Goal: Task Accomplishment & Management: Manage account settings

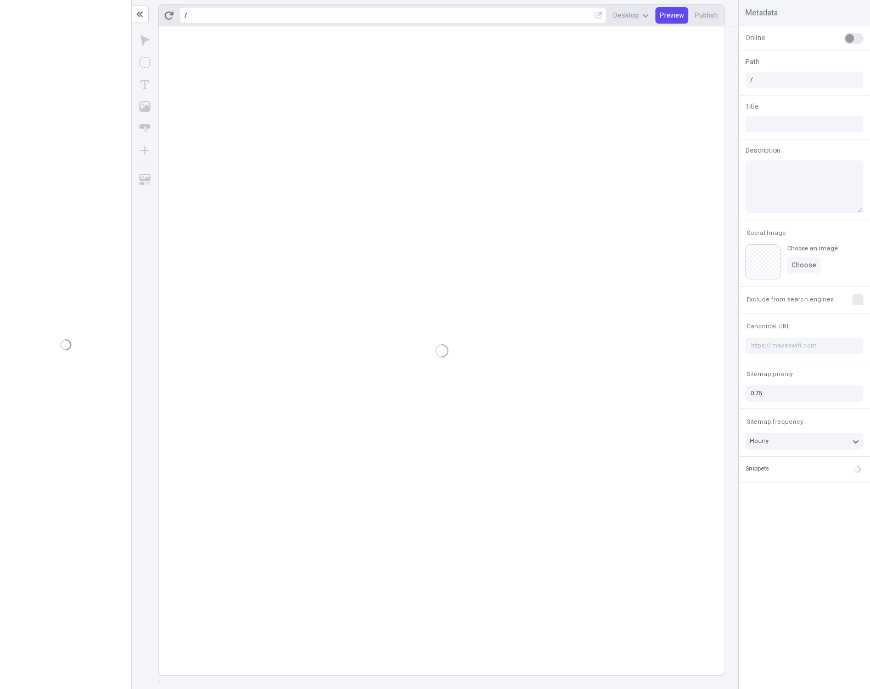
type input "/page-6sddee"
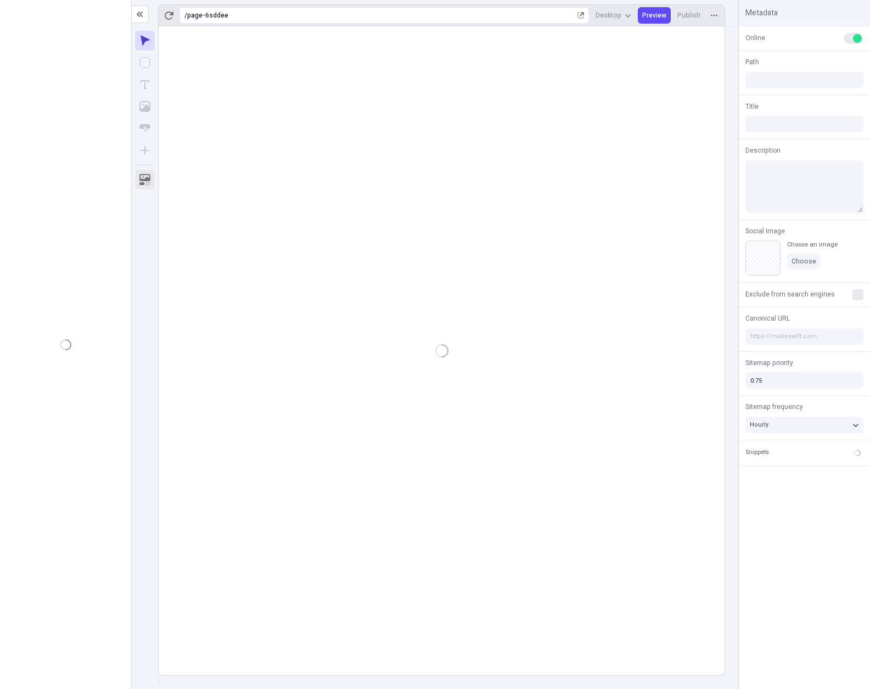
type input "/page-6sddee"
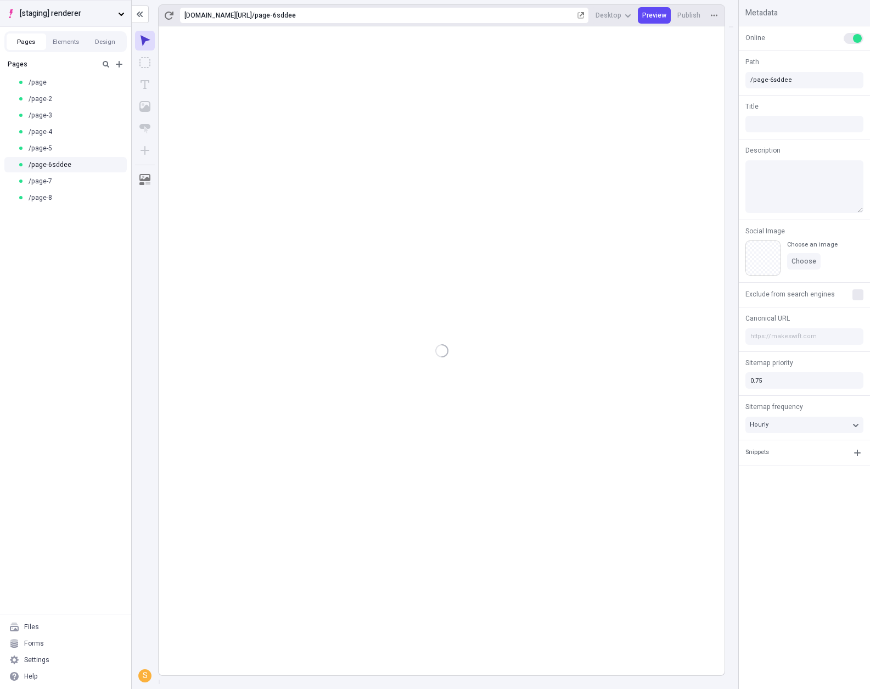
click at [81, 16] on span "[staging] renderer" at bounding box center [67, 14] width 94 height 12
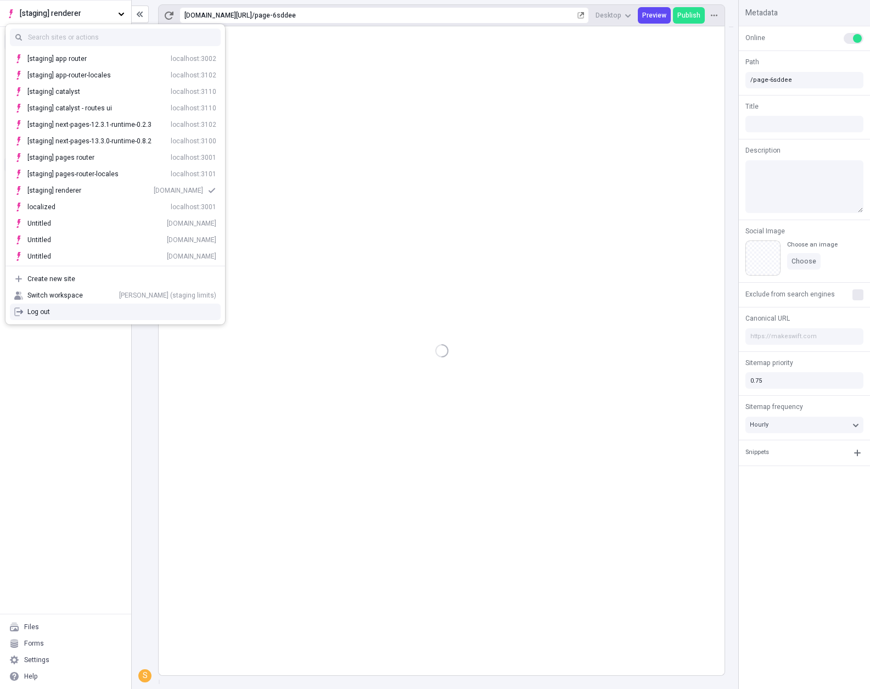
click at [88, 356] on div "Pages /page /page-2 /page-3 /page-4 /page-5 /page-6sddee /page-7 /page-8" at bounding box center [65, 333] width 131 height 559
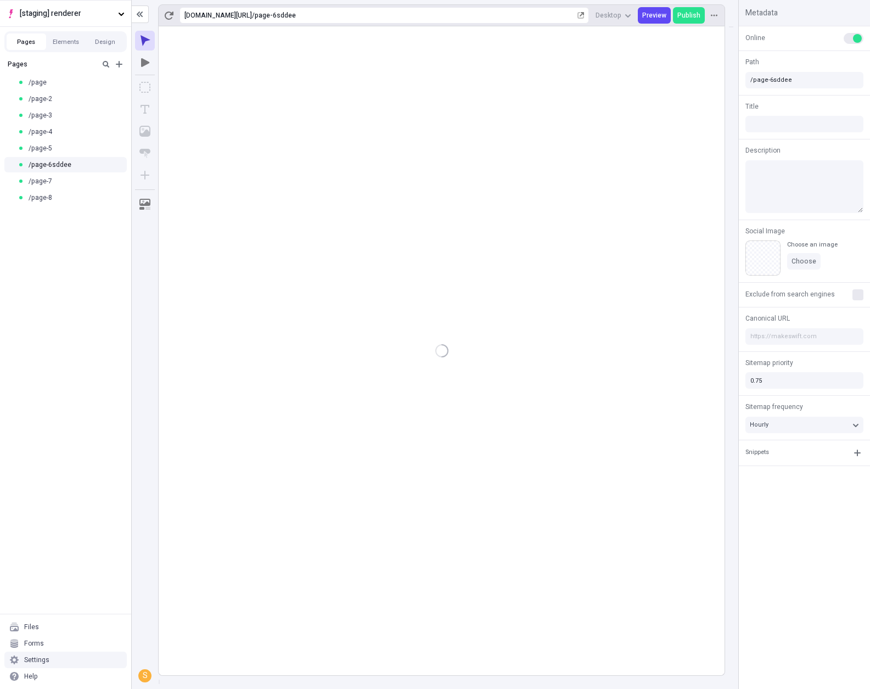
click at [79, 652] on div "Settings" at bounding box center [65, 659] width 122 height 16
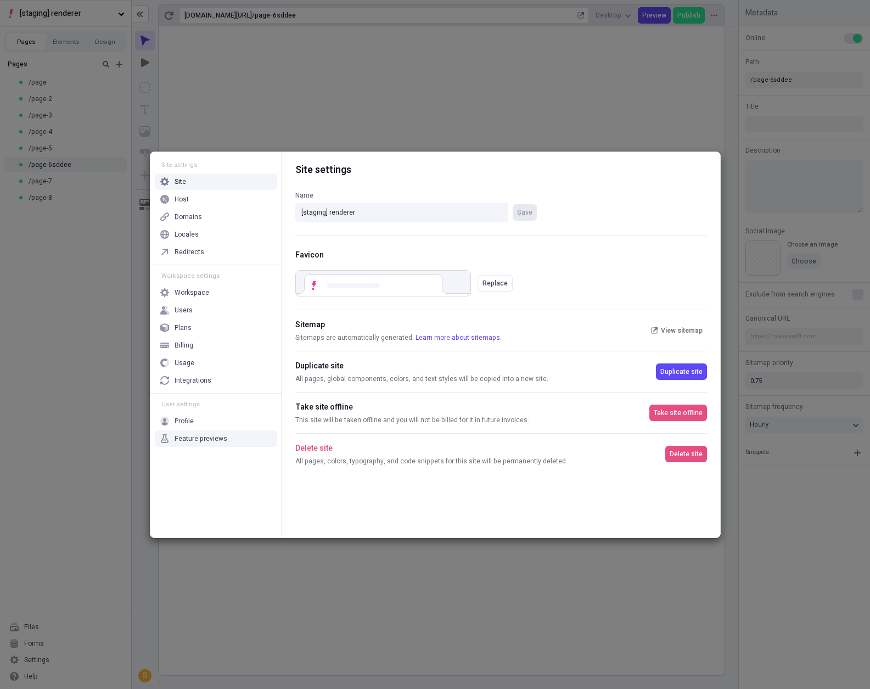
click at [216, 436] on div "Feature previews" at bounding box center [200, 438] width 53 height 9
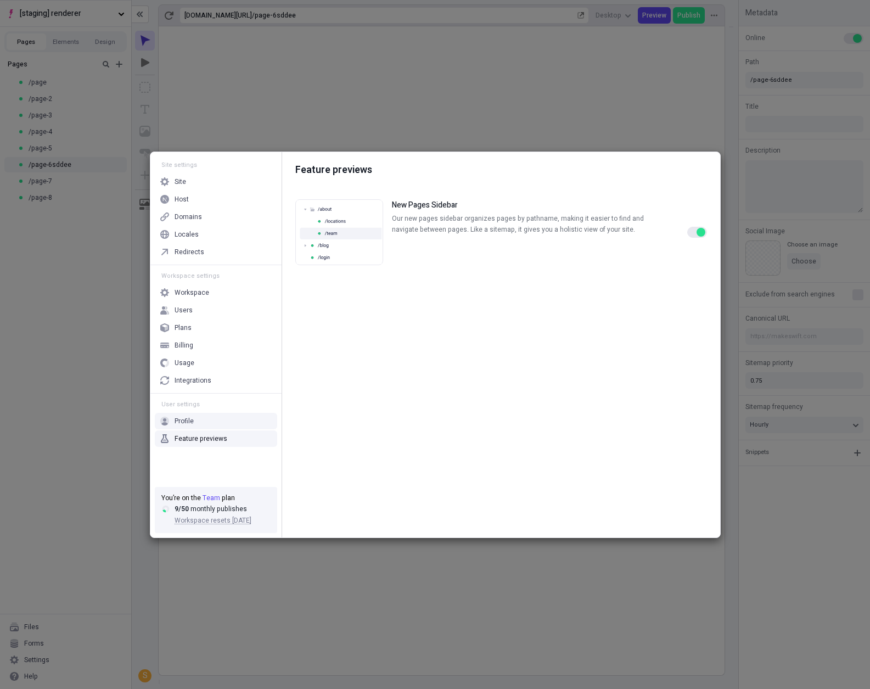
click at [701, 232] on div "button" at bounding box center [700, 232] width 9 height 9
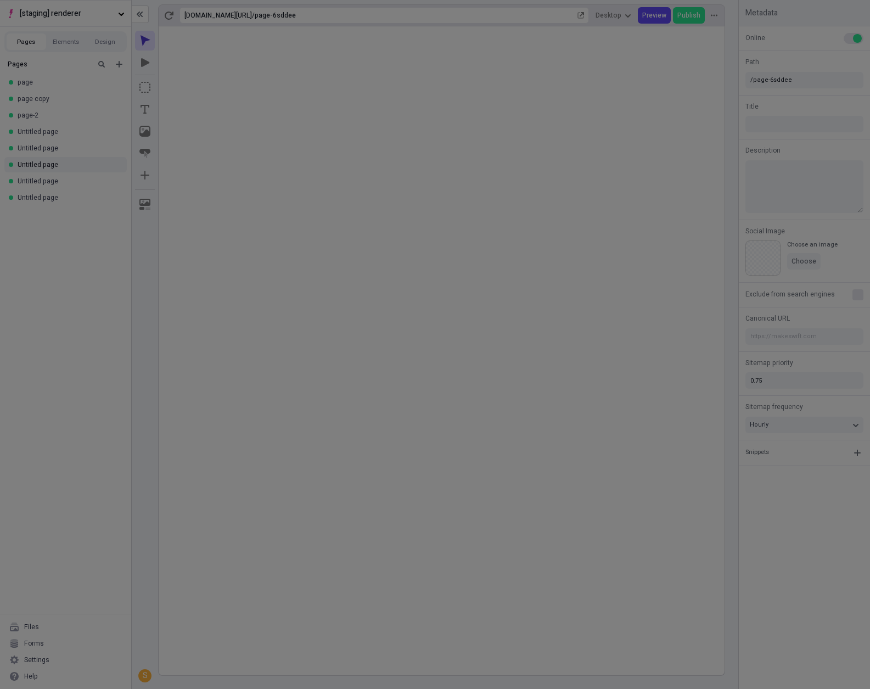
click at [108, 304] on div "Site settings Site Host Domains Locales Redirects Workspace settings Workspace …" at bounding box center [435, 344] width 870 height 689
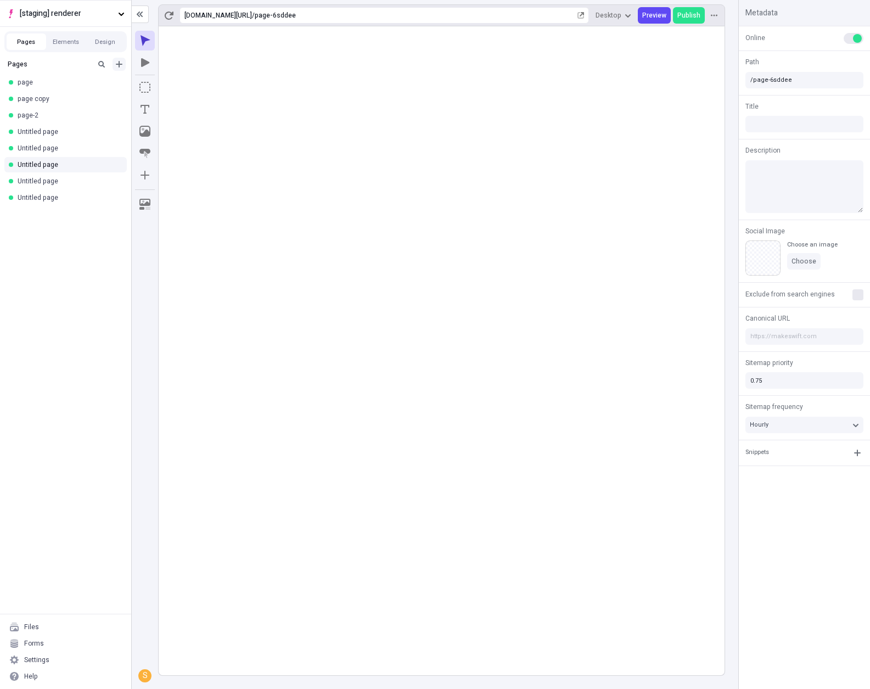
click at [120, 66] on icon "Add new" at bounding box center [119, 64] width 9 height 9
click at [81, 121] on div "Collection" at bounding box center [68, 116] width 105 height 16
click at [117, 64] on icon "Add new" at bounding box center [119, 64] width 7 height 7
click at [89, 117] on div "Collection" at bounding box center [68, 116] width 105 height 16
drag, startPoint x: 32, startPoint y: 191, endPoint x: 47, endPoint y: 96, distance: 96.1
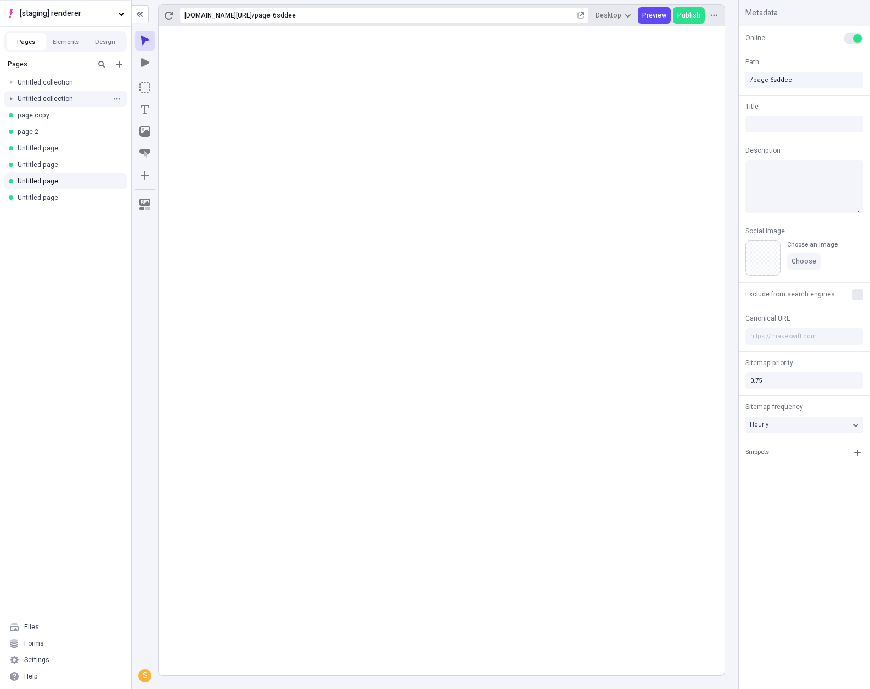
click at [9, 99] on div at bounding box center [10, 98] width 15 height 15
click at [13, 83] on div at bounding box center [10, 82] width 15 height 15
drag, startPoint x: 42, startPoint y: 223, endPoint x: 57, endPoint y: 115, distance: 109.6
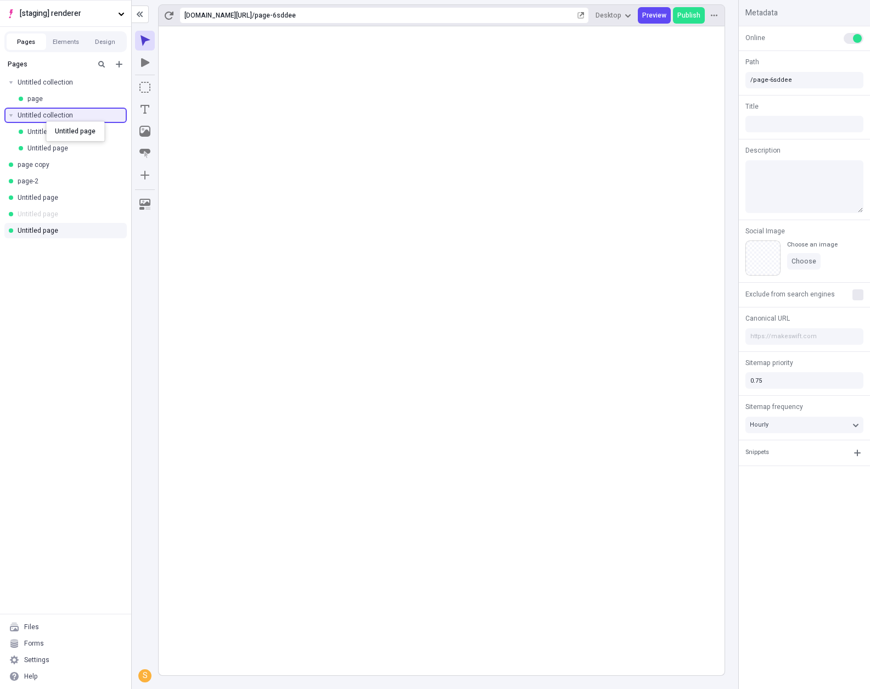
drag, startPoint x: 47, startPoint y: 207, endPoint x: 46, endPoint y: 119, distance: 88.9
drag, startPoint x: 55, startPoint y: 195, endPoint x: 64, endPoint y: 120, distance: 76.2
click at [98, 667] on div "Settings" at bounding box center [65, 659] width 122 height 16
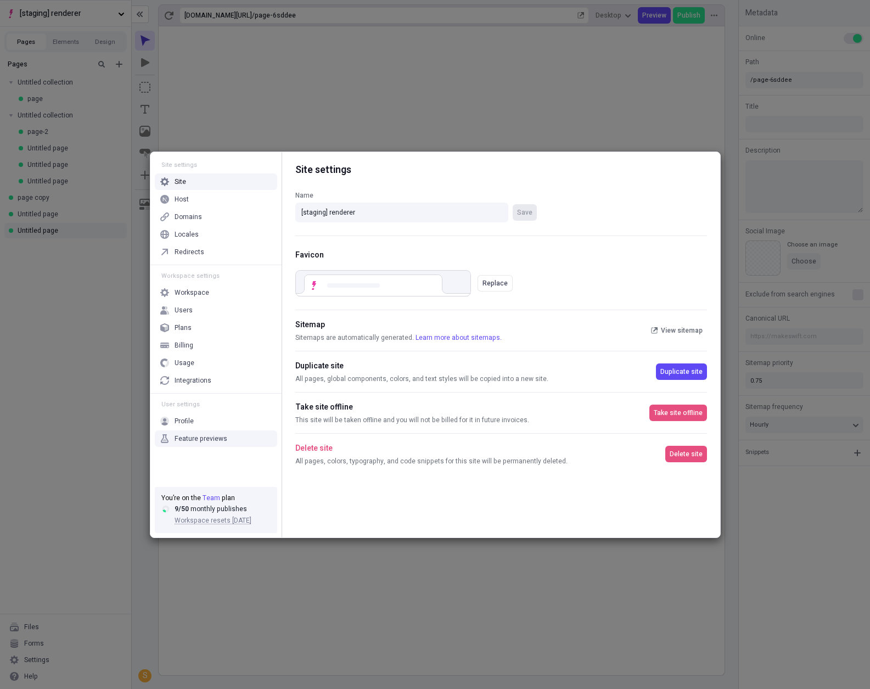
click at [212, 432] on div "Feature previews" at bounding box center [216, 438] width 122 height 16
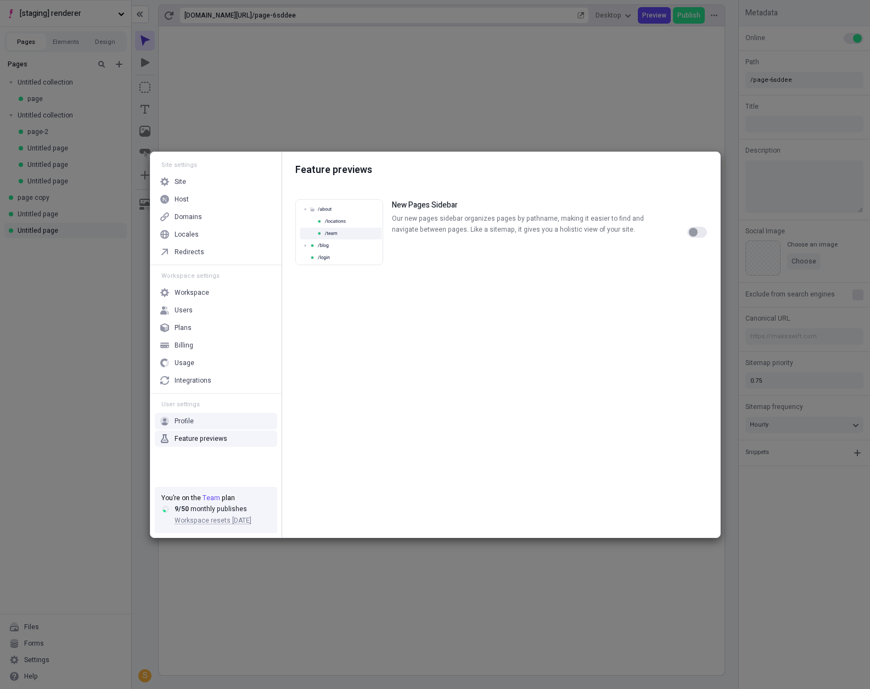
click at [690, 230] on div "button" at bounding box center [693, 232] width 9 height 9
click at [695, 229] on button "button" at bounding box center [697, 232] width 20 height 11
click at [695, 229] on div "button" at bounding box center [693, 232] width 9 height 9
click at [695, 229] on button "button" at bounding box center [697, 232] width 20 height 11
click at [695, 229] on div "button" at bounding box center [693, 232] width 9 height 9
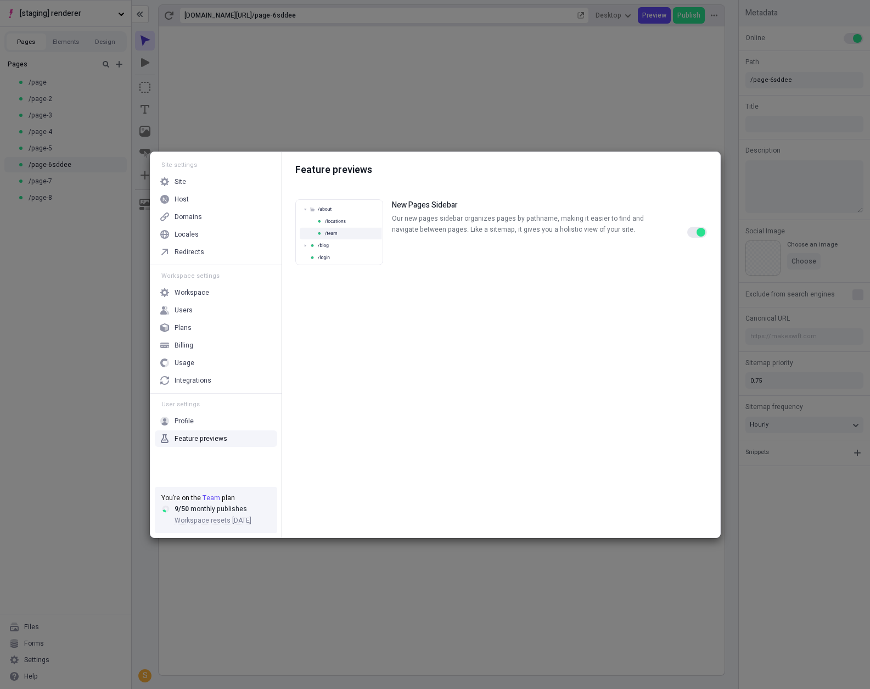
click at [695, 229] on button "button" at bounding box center [697, 232] width 20 height 11
click at [695, 229] on div "button" at bounding box center [693, 232] width 9 height 9
click at [695, 229] on button "button" at bounding box center [697, 232] width 20 height 11
click at [695, 229] on div "button" at bounding box center [693, 232] width 9 height 9
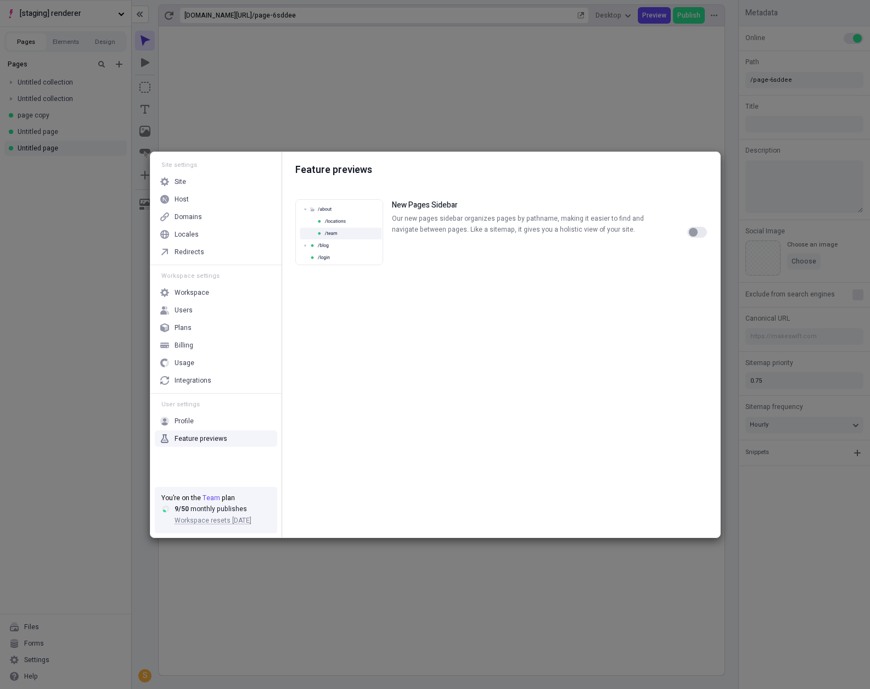
click at [695, 229] on div "button" at bounding box center [693, 232] width 9 height 9
click at [695, 229] on button "button" at bounding box center [697, 232] width 20 height 11
click at [695, 229] on div "button" at bounding box center [693, 232] width 9 height 9
click at [695, 229] on button "button" at bounding box center [697, 232] width 20 height 11
click at [695, 229] on div "button" at bounding box center [693, 232] width 9 height 9
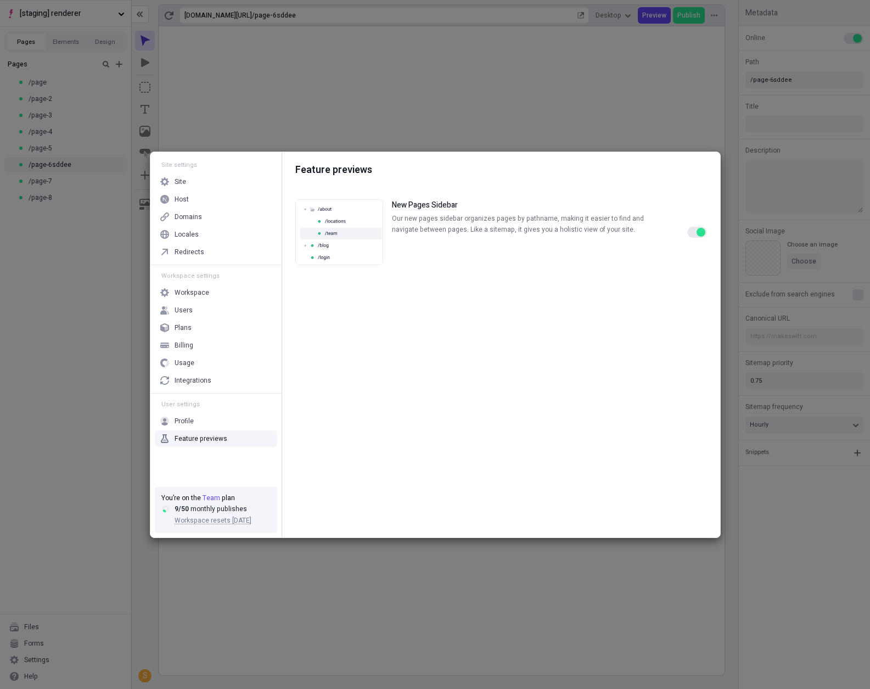
click at [695, 229] on button "button" at bounding box center [697, 232] width 20 height 11
click at [696, 229] on div "button" at bounding box center [700, 232] width 9 height 9
click at [695, 229] on div "button" at bounding box center [693, 232] width 9 height 9
click at [695, 229] on button "button" at bounding box center [697, 232] width 20 height 11
click at [695, 229] on div "button" at bounding box center [693, 232] width 9 height 9
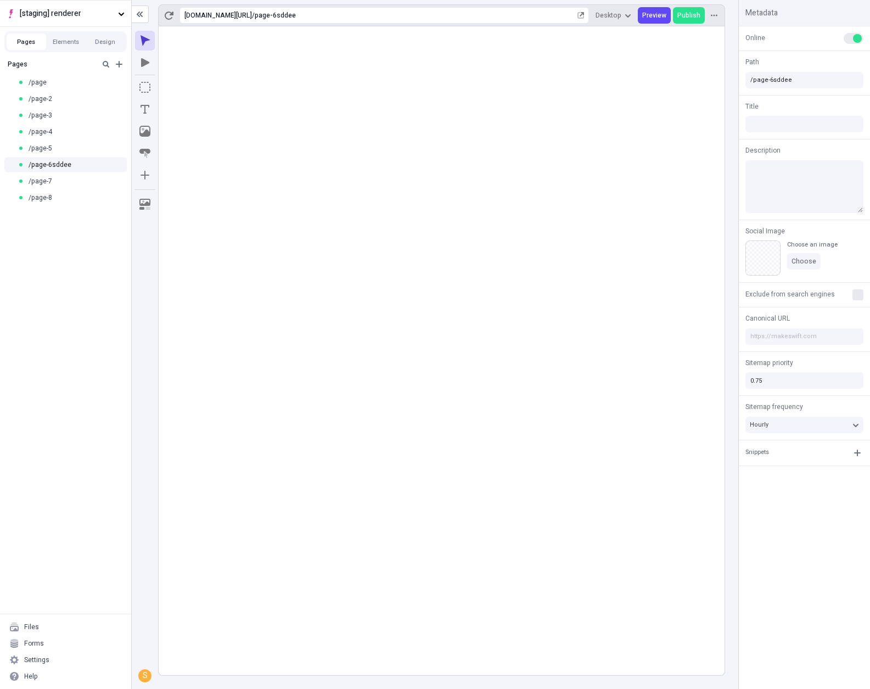
click at [55, 343] on div "Pages /page /page-2 /page-3 /page-4 /page-5 /page-6sddee /page-7 /page-8" at bounding box center [65, 333] width 131 height 559
click at [81, 663] on div "Settings" at bounding box center [65, 659] width 122 height 16
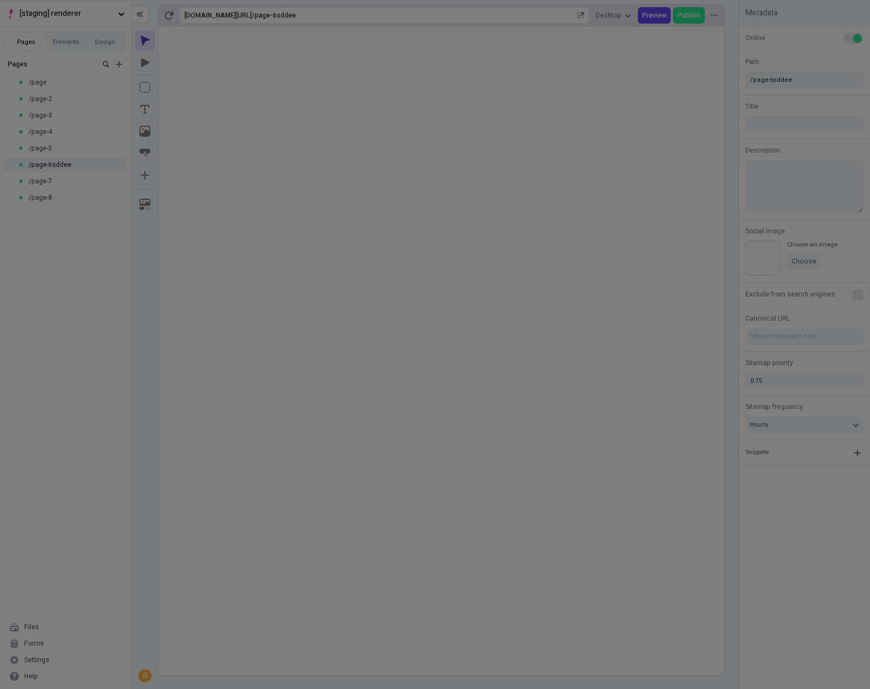
click at [98, 407] on div "Site settings Site Host Domains Locales Redirects Workspace settings Workspace …" at bounding box center [435, 344] width 870 height 689
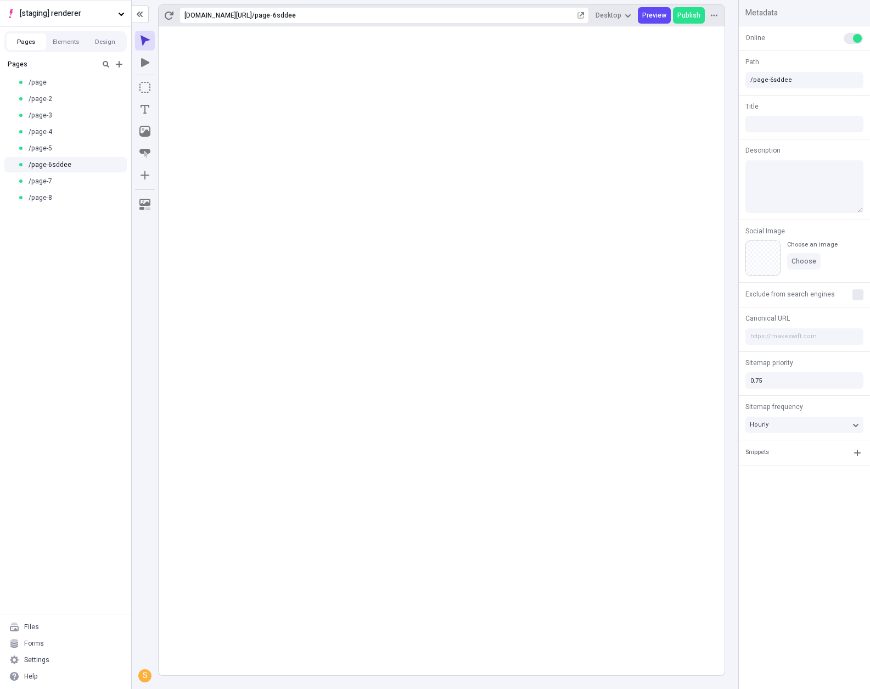
click at [53, 343] on div "Pages /page /page-2 /page-3 /page-4 /page-5 /page-6sddee /page-7 /page-8" at bounding box center [65, 333] width 131 height 559
click at [80, 660] on div "Settings" at bounding box center [65, 659] width 122 height 16
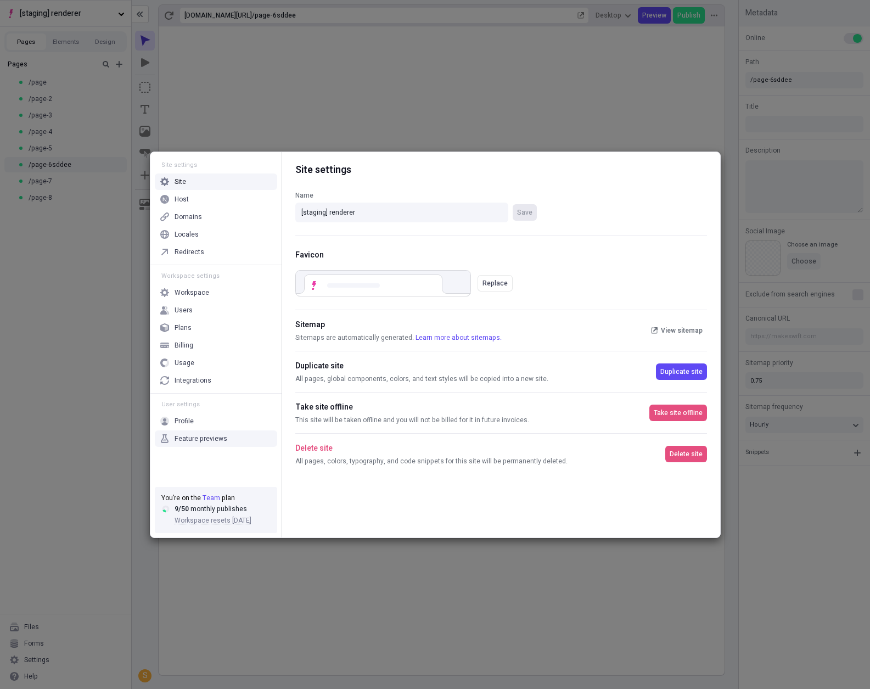
click at [209, 439] on div "Feature previews" at bounding box center [200, 438] width 53 height 9
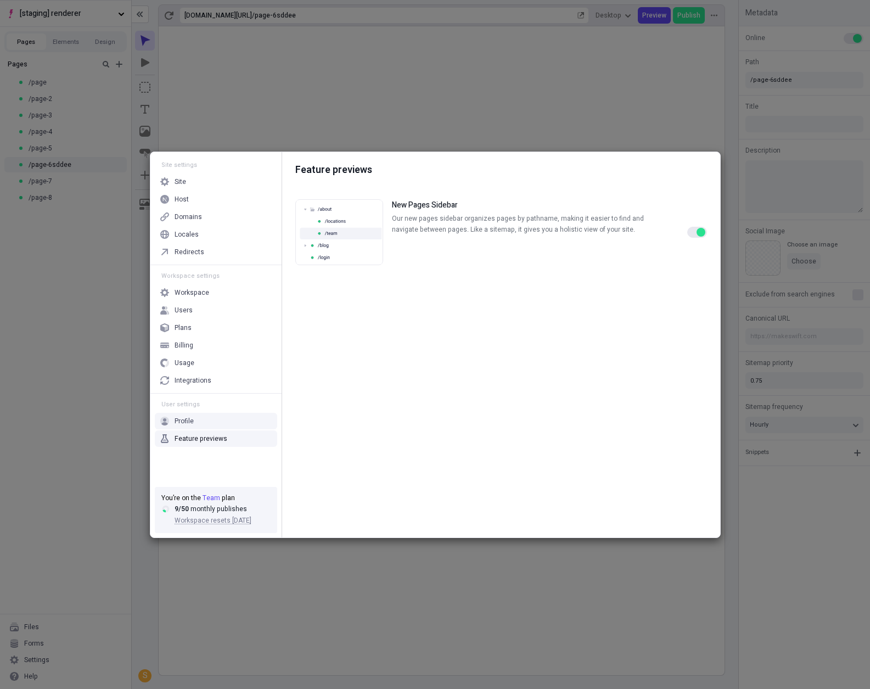
click at [687, 227] on div at bounding box center [697, 232] width 20 height 66
click at [686, 230] on div "New Pages Sidebar Our new pages sidebar organizes pages by pathname, making it …" at bounding box center [500, 231] width 411 height 83
click at [712, 235] on div "Feature previews New Pages Sidebar Our new pages sidebar organizes pages by pat…" at bounding box center [501, 344] width 438 height 385
click at [699, 233] on div "button" at bounding box center [700, 232] width 9 height 9
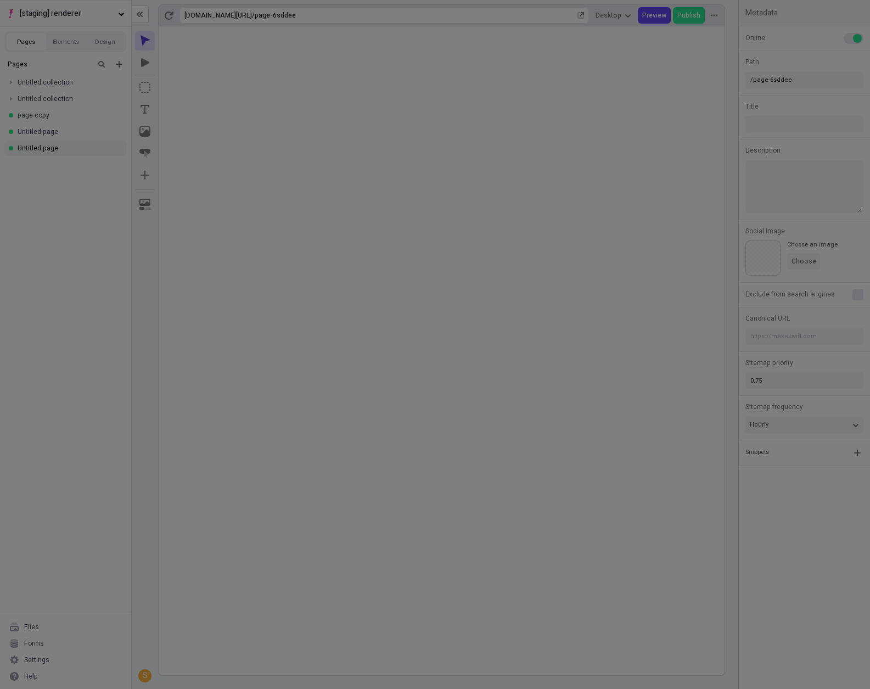
click at [390, 115] on div "Site settings Site Host Domains Locales Redirects Workspace settings Workspace …" at bounding box center [435, 344] width 870 height 689
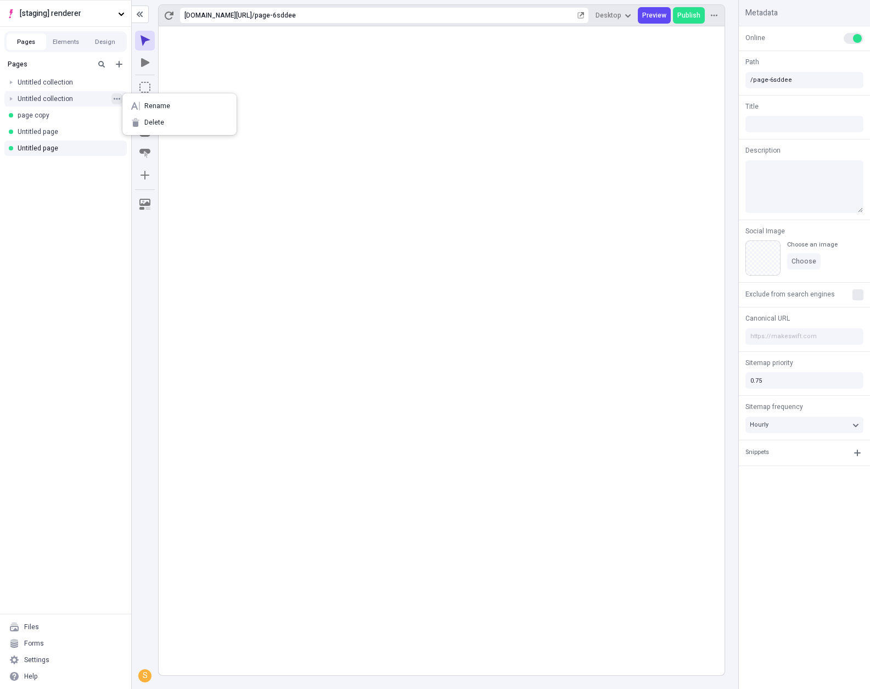
click at [114, 98] on icon "button" at bounding box center [117, 98] width 7 height 7
click at [10, 98] on div at bounding box center [10, 98] width 15 height 15
click at [118, 81] on icon "button" at bounding box center [117, 82] width 7 height 7
click at [69, 83] on div "Untitled collection" at bounding box center [62, 82] width 89 height 9
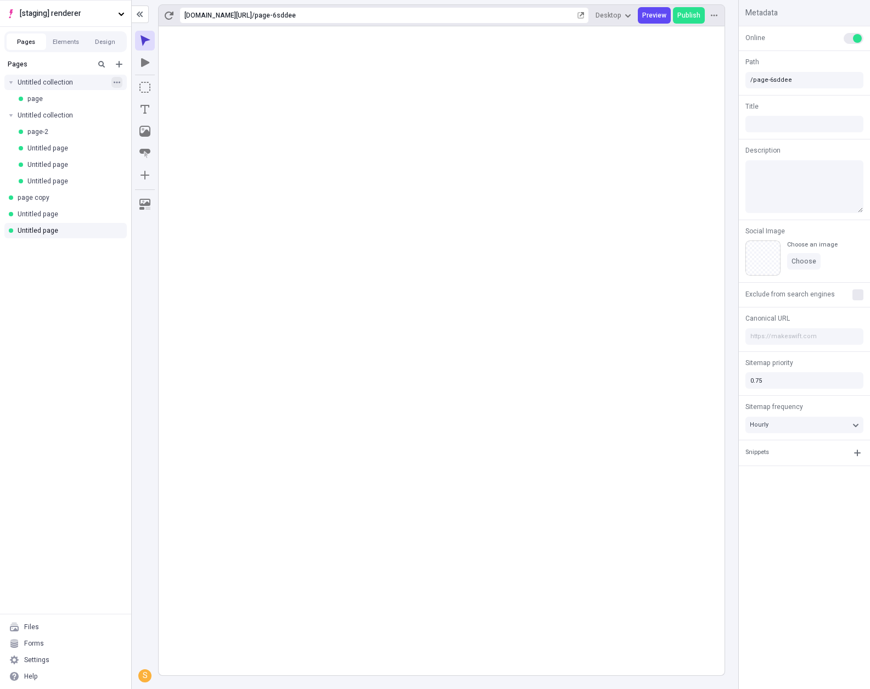
click at [120, 80] on icon "button" at bounding box center [117, 82] width 7 height 7
click at [146, 111] on div "Delete" at bounding box center [179, 106] width 114 height 16
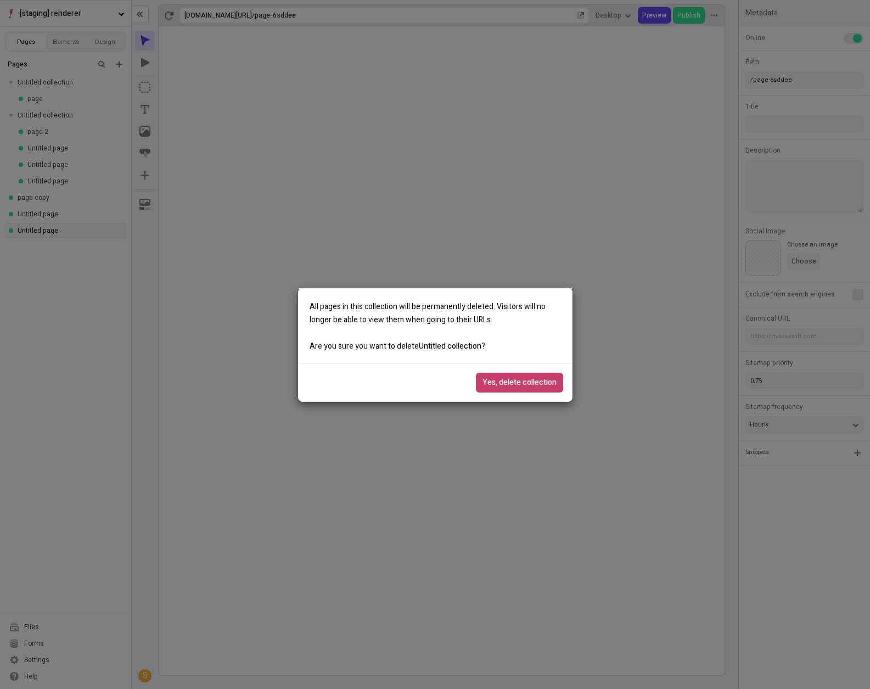
click at [492, 373] on button "Yes, delete collection" at bounding box center [519, 383] width 87 height 20
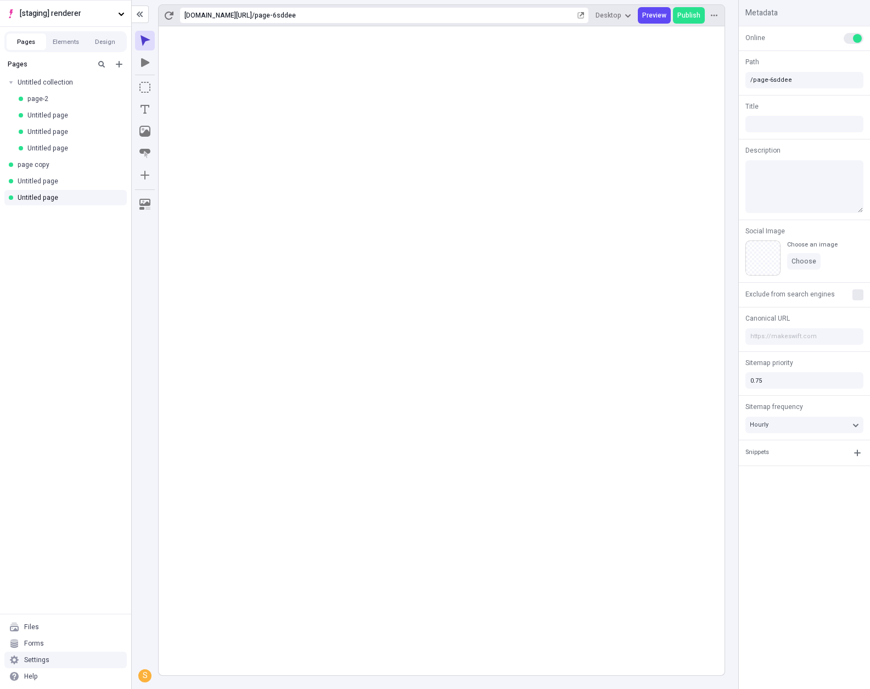
click at [102, 656] on div "Settings" at bounding box center [65, 659] width 122 height 16
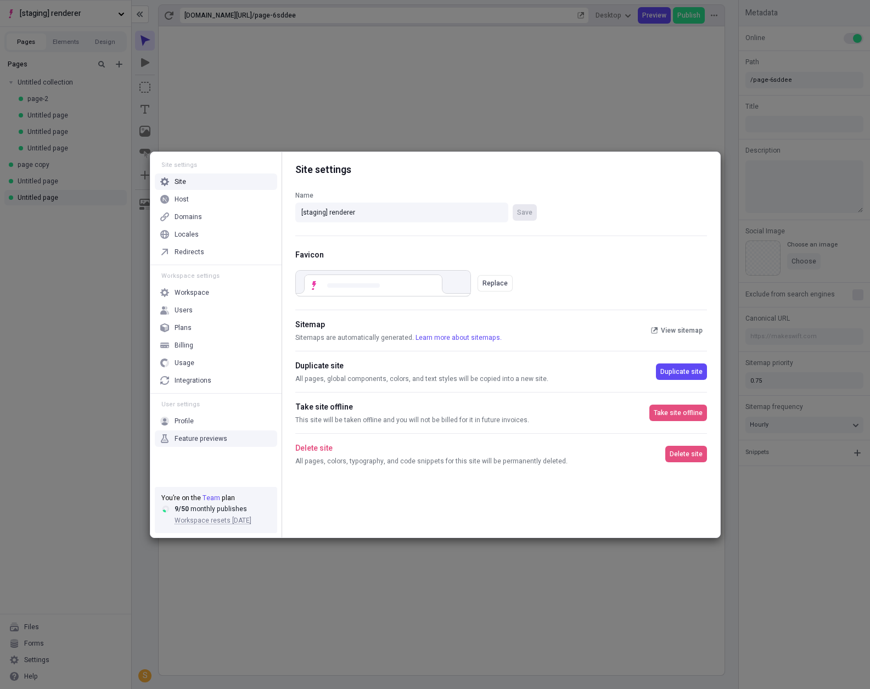
click at [211, 433] on div "Feature previews" at bounding box center [216, 438] width 122 height 16
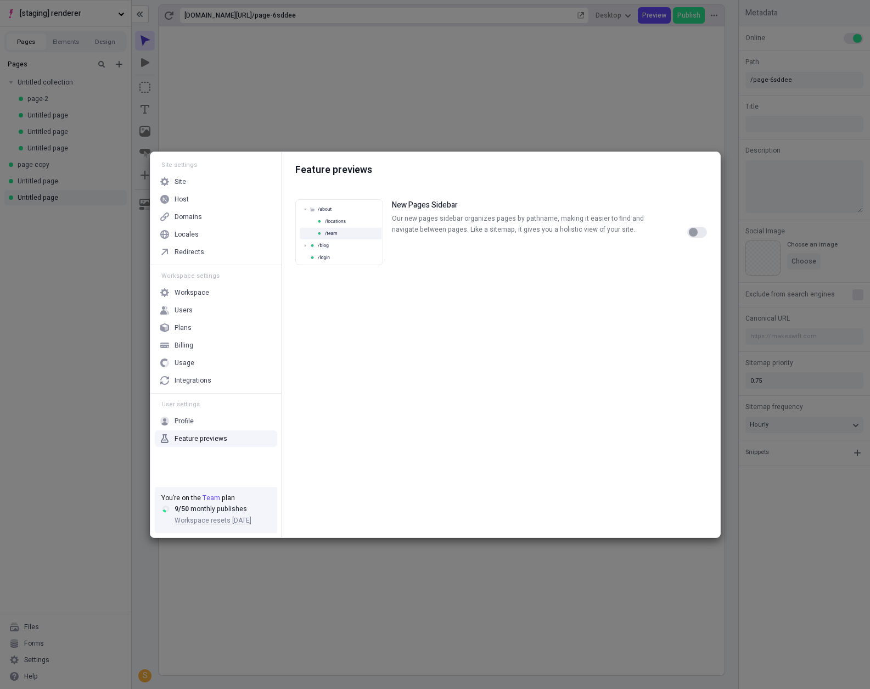
click at [695, 232] on div "button" at bounding box center [693, 232] width 9 height 9
click at [74, 320] on div "Site settings Site Host Domains Locales Redirects Workspace settings Workspace …" at bounding box center [435, 344] width 870 height 689
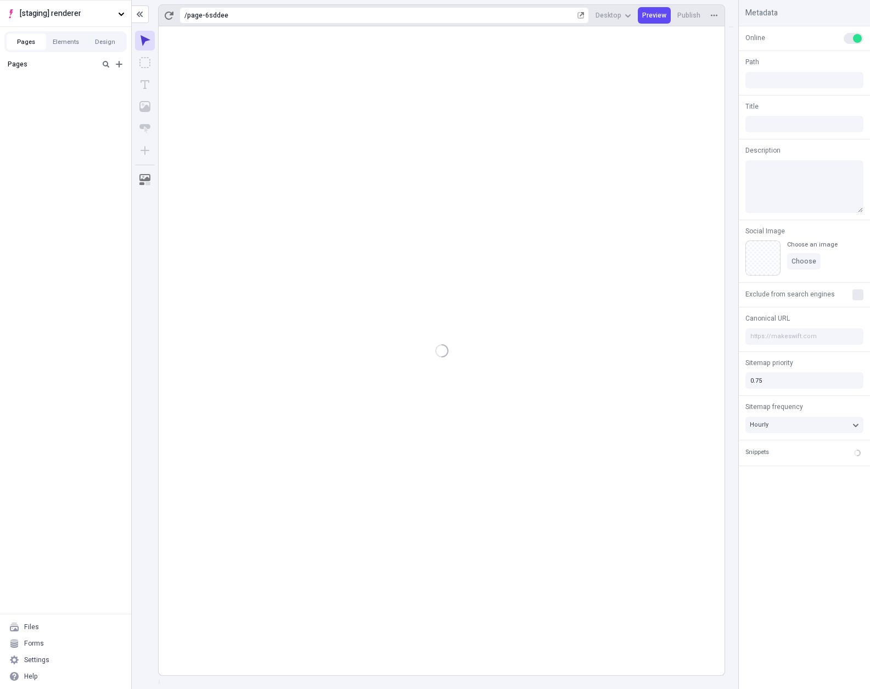
type input "/page-6sddee"
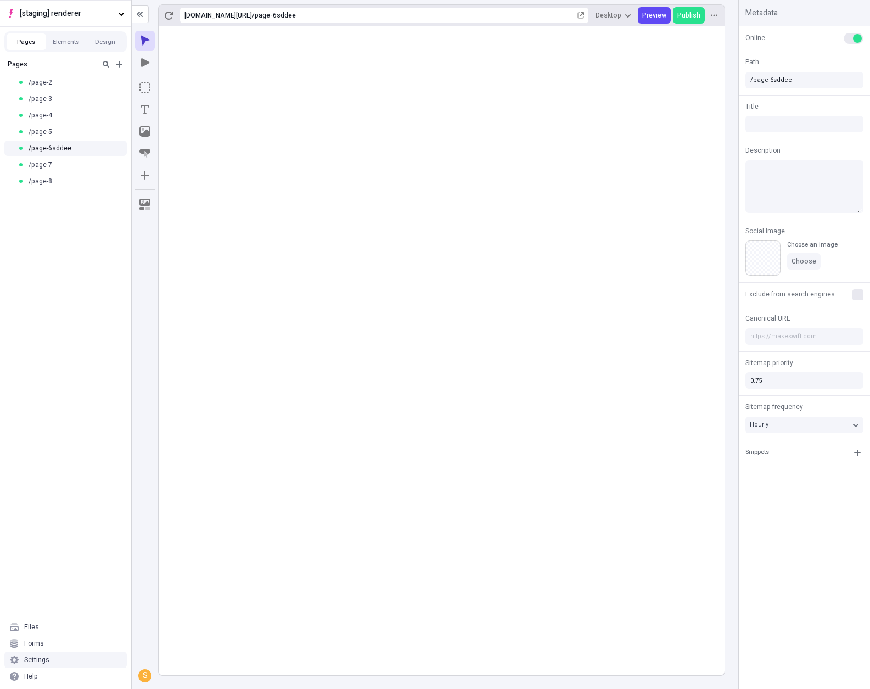
click at [103, 665] on div "Settings" at bounding box center [65, 659] width 122 height 16
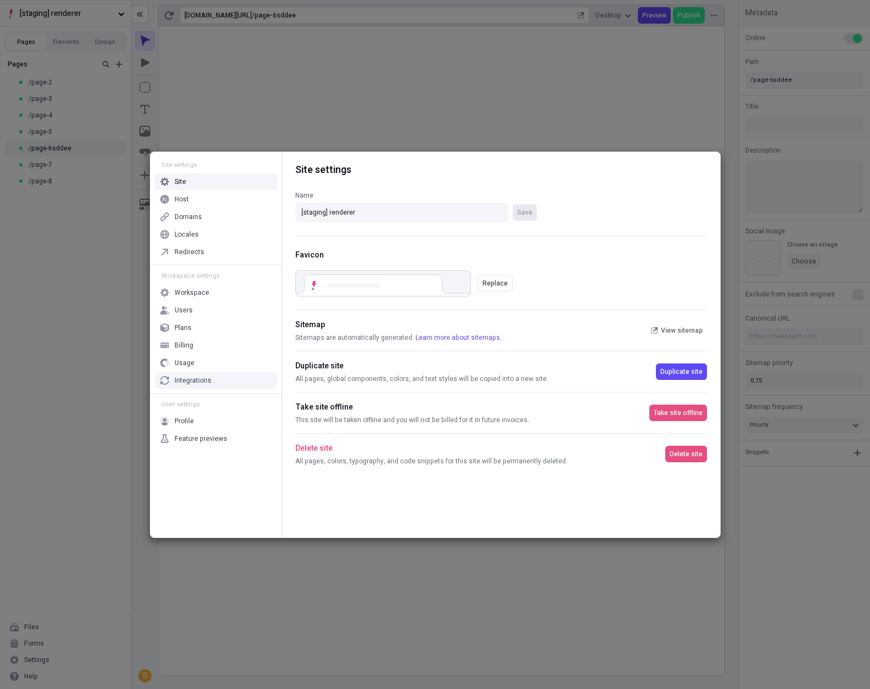
click at [82, 330] on div "Site settings Site Host Domains Locales Redirects Workspace settings Workspace …" at bounding box center [435, 344] width 870 height 689
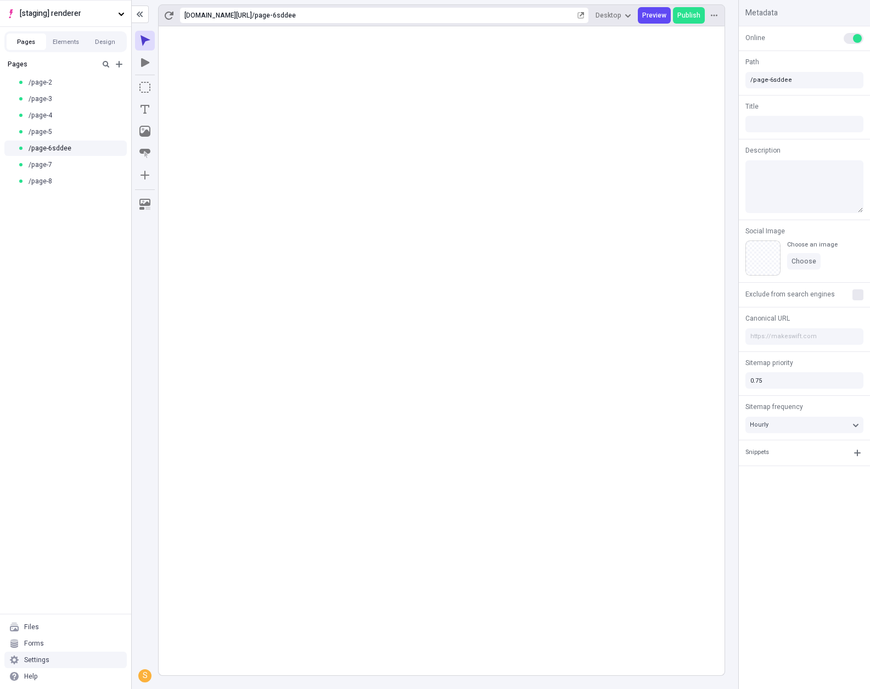
click at [111, 660] on div "Settings" at bounding box center [65, 659] width 122 height 16
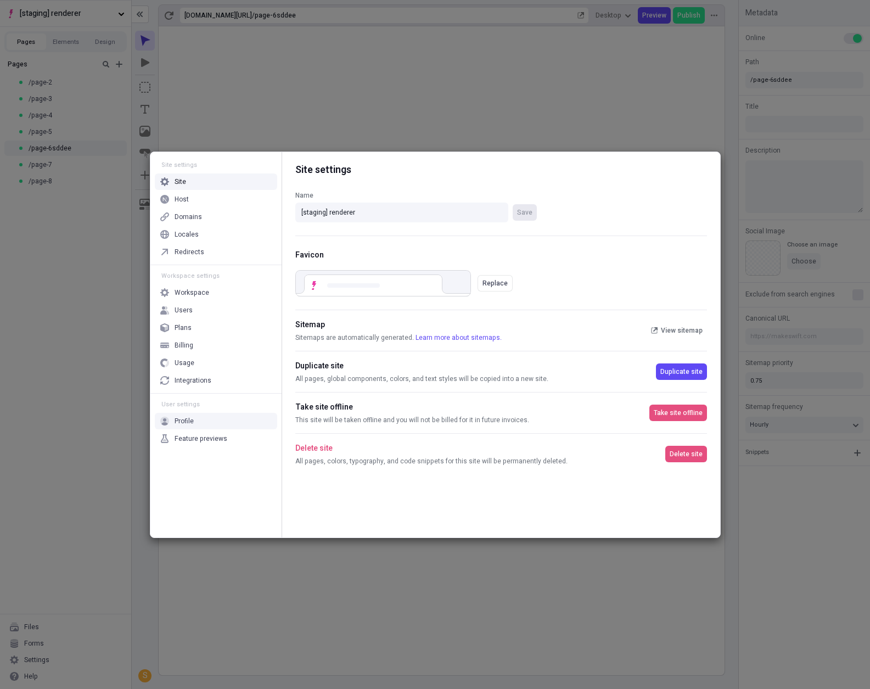
click at [228, 430] on div "Feature previews" at bounding box center [216, 438] width 122 height 16
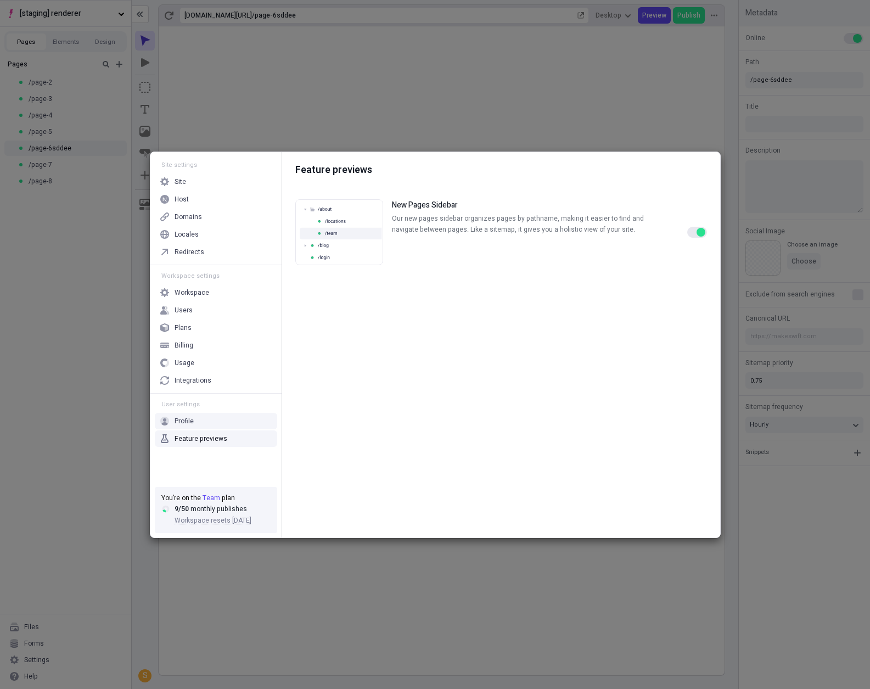
click at [698, 232] on div "button" at bounding box center [700, 232] width 9 height 9
click at [25, 275] on div "Site settings Site Host Domains Locales Redirects Workspace settings Workspace …" at bounding box center [435, 344] width 870 height 689
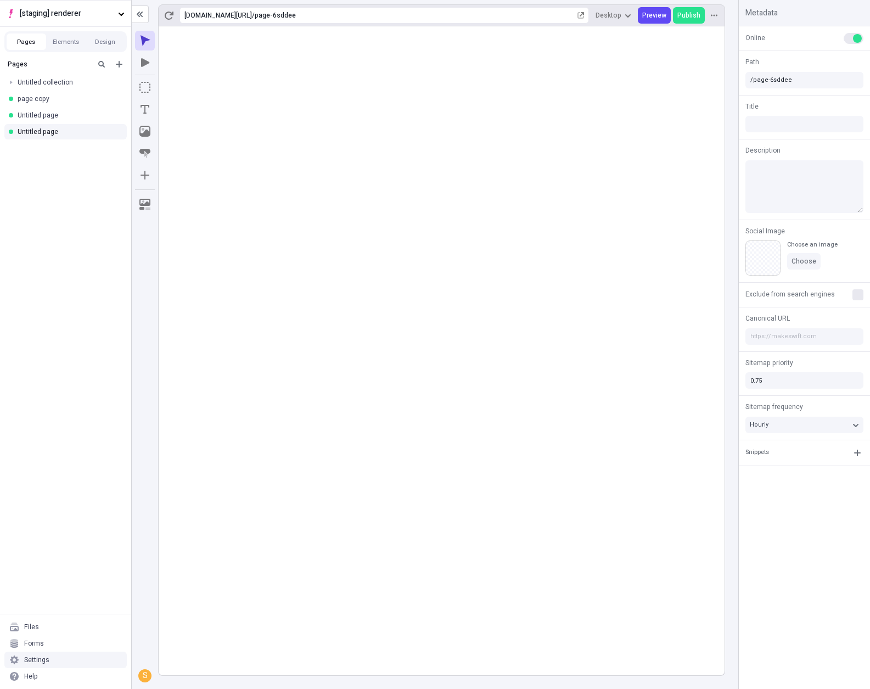
click at [48, 657] on div "Settings" at bounding box center [65, 659] width 122 height 16
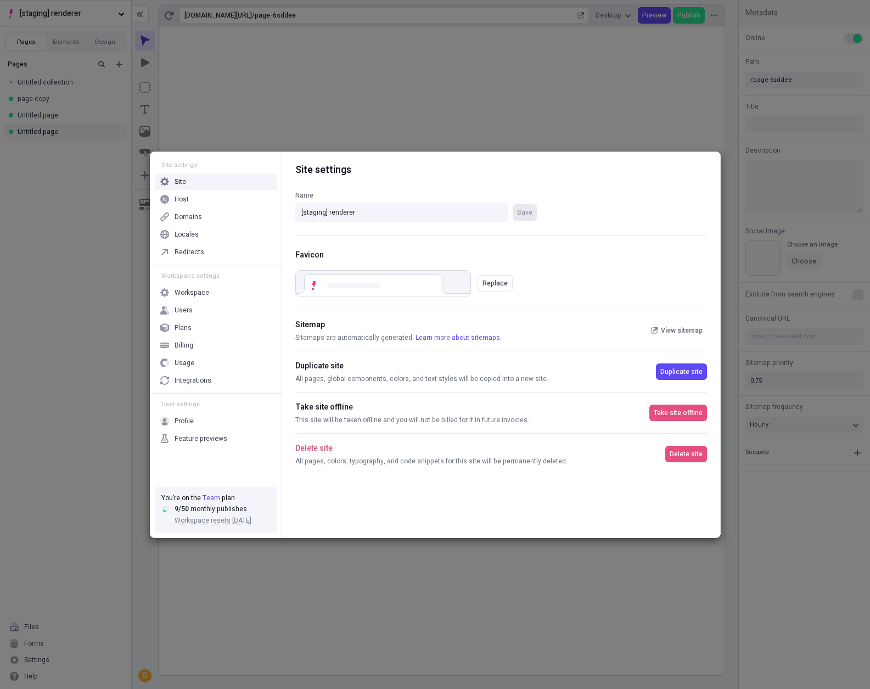
click at [97, 406] on div "Site settings Site Host Domains Locales Redirects Workspace settings Workspace …" at bounding box center [435, 344] width 870 height 689
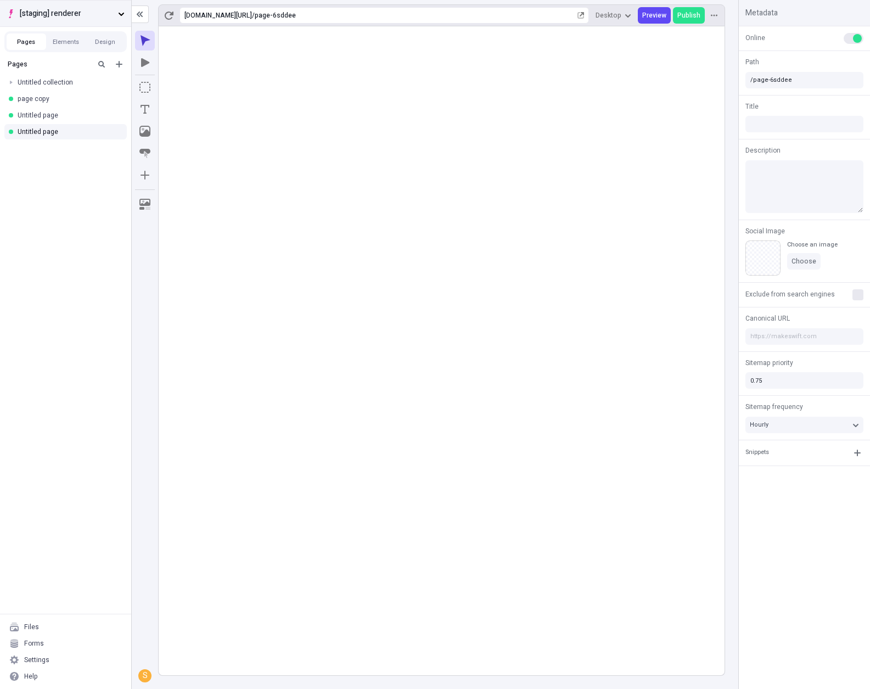
click at [94, 5] on button "[staging] renderer" at bounding box center [65, 13] width 131 height 26
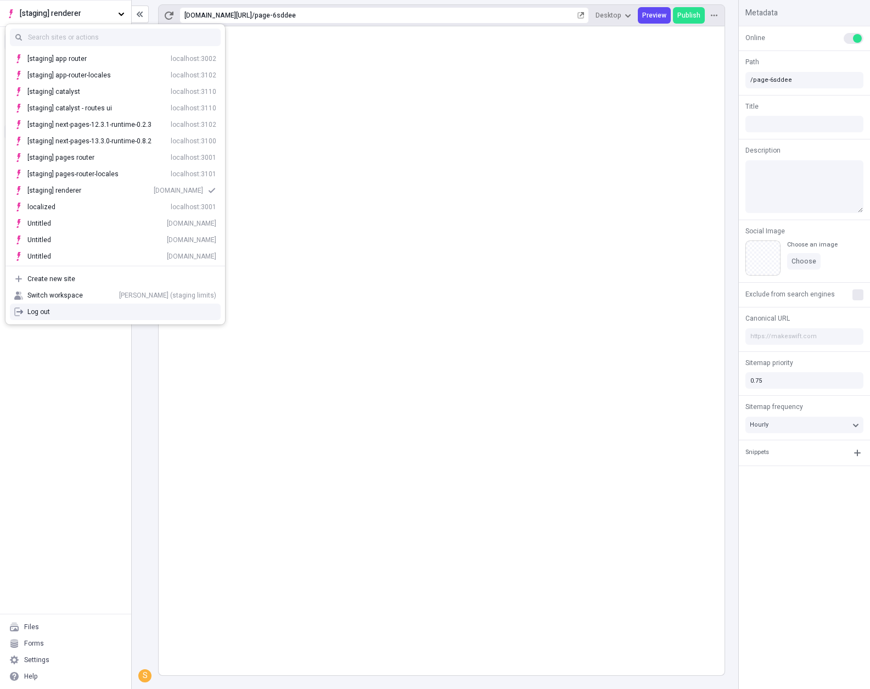
click at [51, 310] on div "Log out" at bounding box center [121, 311] width 189 height 9
